Goal: Task Accomplishment & Management: Use online tool/utility

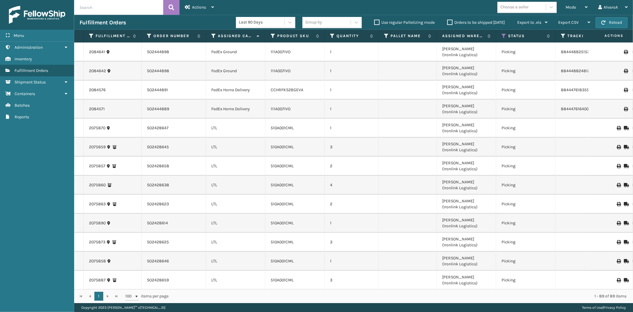
click at [452, 21] on label "Orders to be shipped [DATE]" at bounding box center [476, 22] width 58 height 5
click at [448, 21] on input "Orders to be shipped [DATE]" at bounding box center [447, 21] width 0 height 4
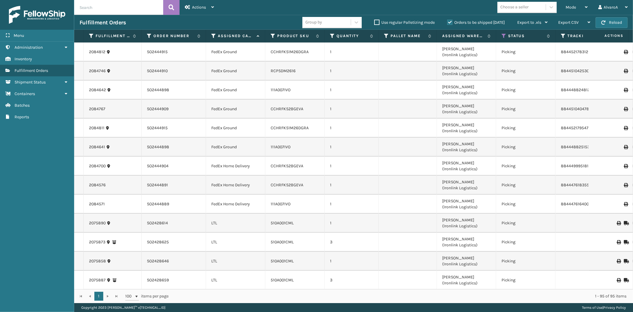
click at [452, 21] on label "Orders to be shipped [DATE]" at bounding box center [476, 22] width 58 height 5
click at [448, 21] on input "Orders to be shipped [DATE]" at bounding box center [447, 21] width 0 height 4
click at [503, 33] on icon at bounding box center [504, 35] width 5 height 5
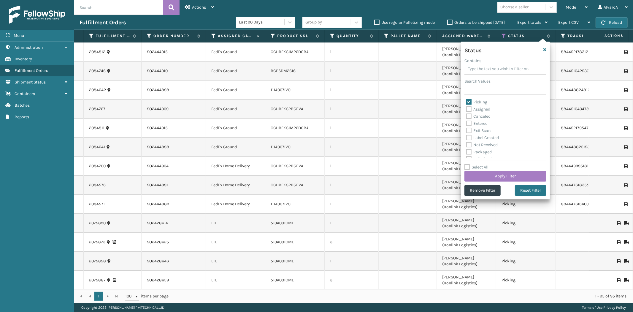
click at [467, 103] on label "Picking" at bounding box center [476, 101] width 21 height 5
click at [467, 102] on input "Picking" at bounding box center [466, 101] width 0 height 4
checkbox input "false"
click at [470, 111] on label "Assigned" at bounding box center [478, 109] width 24 height 5
click at [467, 110] on input "Assigned" at bounding box center [466, 108] width 0 height 4
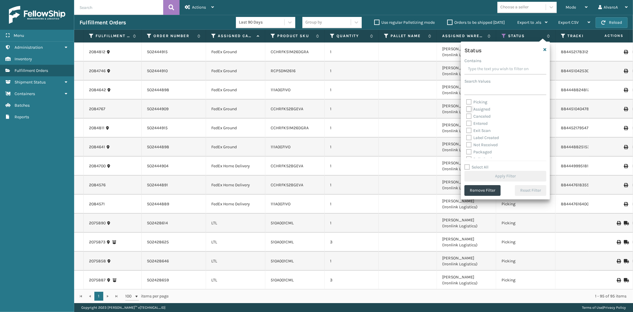
checkbox input "true"
click at [491, 174] on button "Apply Filter" at bounding box center [506, 176] width 82 height 11
